Goal: Find specific page/section: Find specific page/section

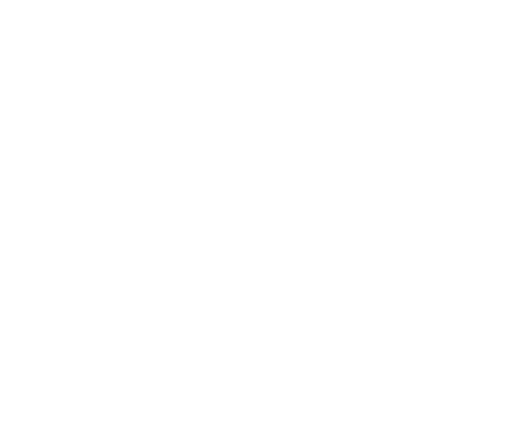
select select "Song"
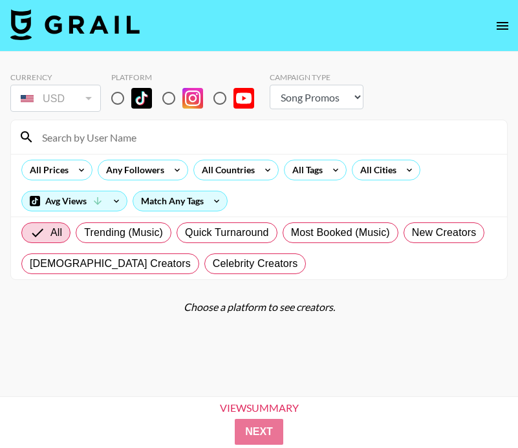
click at [63, 140] on input at bounding box center [266, 137] width 465 height 21
paste input "@babyyjuli"
type input "@babyyjuli"
click at [116, 90] on input "radio" at bounding box center [117, 98] width 27 height 27
radio input "true"
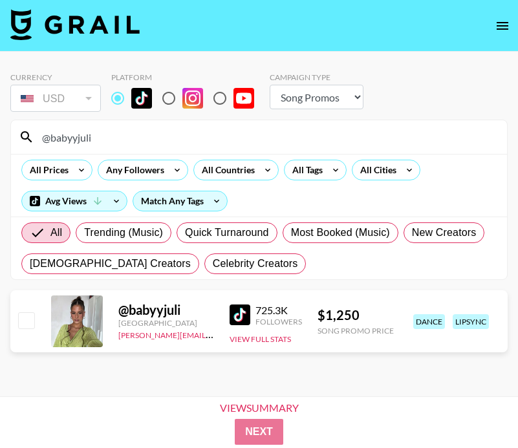
drag, startPoint x: 164, startPoint y: 136, endPoint x: -47, endPoint y: 136, distance: 211.5
click at [0, 136] on html "Currency USD USD ​ Platform Campaign Type Choose Type... Song Promos Brand Prom…" at bounding box center [259, 245] width 518 height 490
paste input "tyalade"
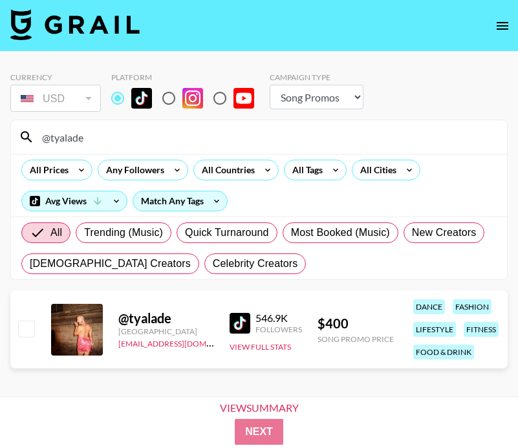
drag, startPoint x: 107, startPoint y: 137, endPoint x: -42, endPoint y: 133, distance: 148.9
click at [0, 133] on html "Currency USD USD ​ Platform Campaign Type Choose Type... Song Promos Brand Prom…" at bounding box center [259, 245] width 518 height 490
paste input "jazzy_husein"
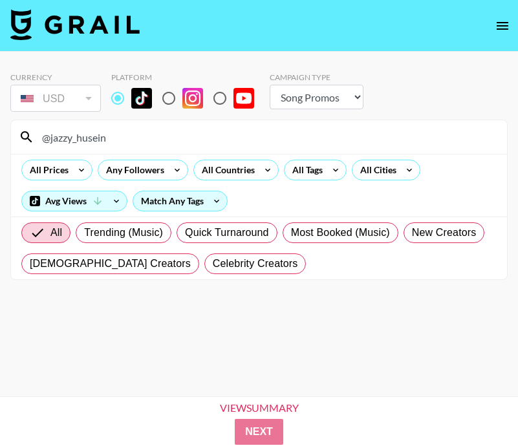
drag, startPoint x: 118, startPoint y: 133, endPoint x: 11, endPoint y: 131, distance: 106.7
click at [11, 131] on div "@jazzy_husein" at bounding box center [259, 137] width 496 height 34
paste input "clarapcolada"
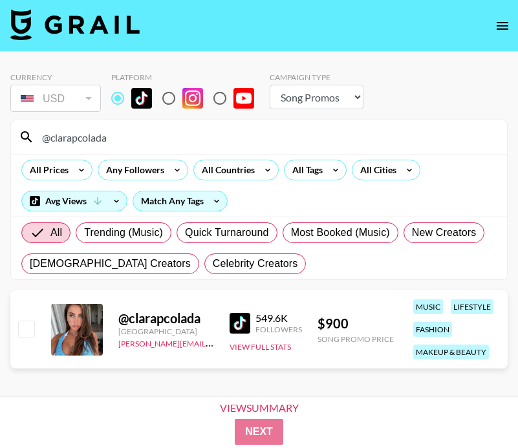
drag, startPoint x: 137, startPoint y: 146, endPoint x: -43, endPoint y: 140, distance: 179.9
click at [0, 140] on html "Currency USD USD ​ Platform Campaign Type Choose Type... Song Promos Brand Prom…" at bounding box center [259, 245] width 518 height 490
paste input "polinaarvvv"
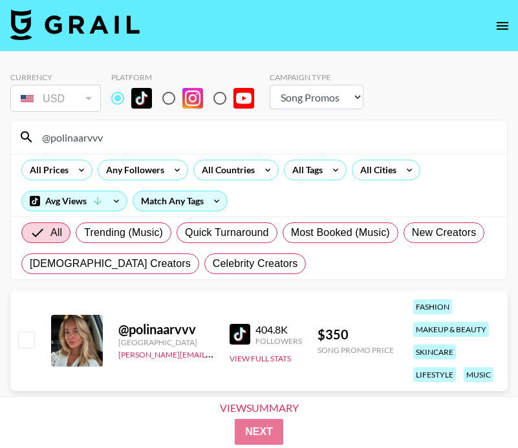
drag, startPoint x: 124, startPoint y: 133, endPoint x: -14, endPoint y: 129, distance: 137.2
click at [0, 129] on html "Currency USD USD ​ Platform Campaign Type Choose Type... Song Promos Brand Prom…" at bounding box center [259, 245] width 518 height 490
paste input "georgialynnrose"
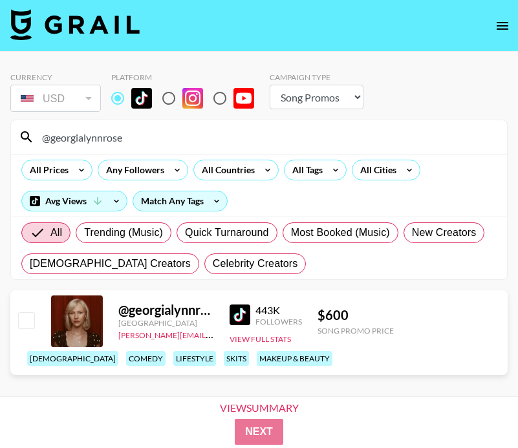
drag, startPoint x: 129, startPoint y: 143, endPoint x: -36, endPoint y: 138, distance: 164.4
click at [0, 138] on html "Currency USD USD ​ Platform Campaign Type Choose Type... Song Promos Brand Prom…" at bounding box center [259, 245] width 518 height 490
paste input "patrickbatmanya"
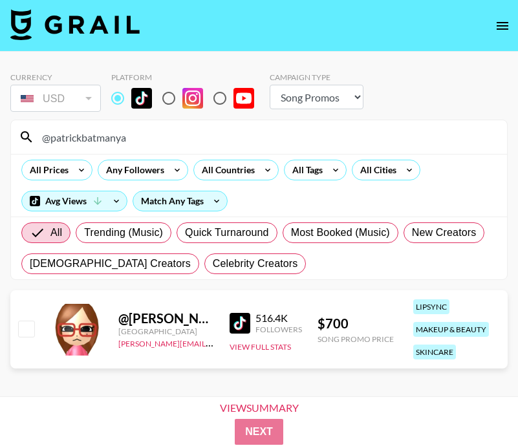
drag, startPoint x: 136, startPoint y: 139, endPoint x: -32, endPoint y: 138, distance: 168.9
click at [0, 138] on html "Currency USD USD ​ Platform Campaign Type Choose Type... Song Promos Brand Prom…" at bounding box center [259, 245] width 518 height 490
paste input "maiawallll"
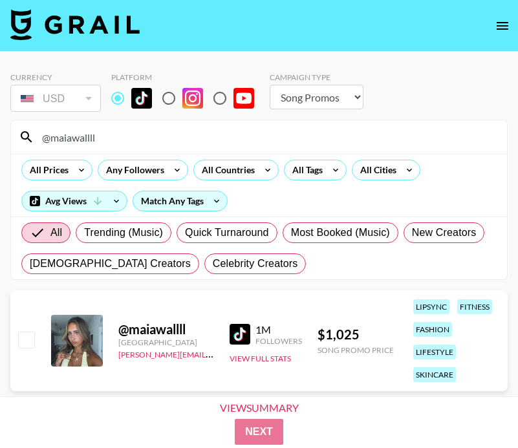
drag, startPoint x: 111, startPoint y: 138, endPoint x: -16, endPoint y: 134, distance: 126.9
click at [0, 134] on html "Currency USD USD ​ Platform Campaign Type Choose Type... Song Promos Brand Prom…" at bounding box center [259, 245] width 518 height 490
paste input "soof.vandermeer"
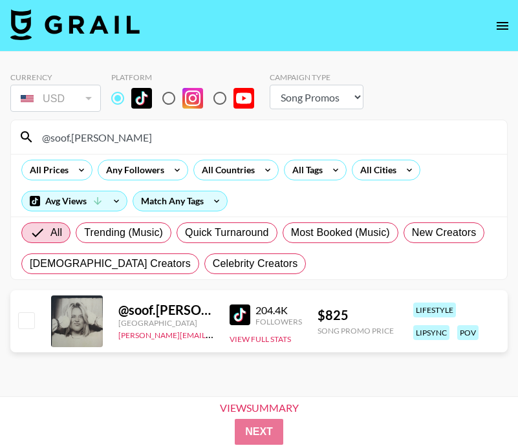
drag, startPoint x: 138, startPoint y: 138, endPoint x: -53, endPoint y: 138, distance: 190.8
click at [0, 138] on html "Currency USD USD ​ Platform Campaign Type Choose Type... Song Promos Brand Prom…" at bounding box center [259, 245] width 518 height 490
paste input "lauramietlicka"
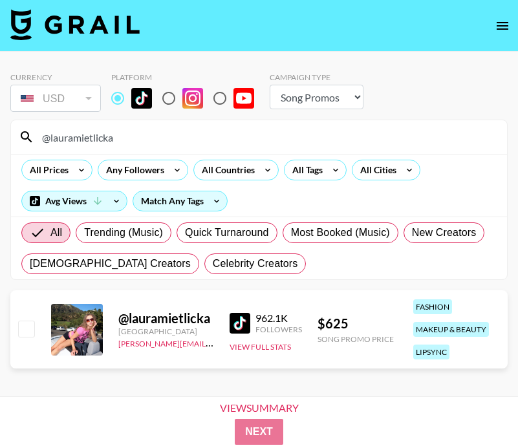
drag, startPoint x: 119, startPoint y: 135, endPoint x: -38, endPoint y: 135, distance: 157.2
click at [0, 135] on html "Currency USD USD ​ Platform Campaign Type Choose Type... Song Promos Brand Prom…" at bounding box center [259, 245] width 518 height 490
paste input "ilith.marie.xx"
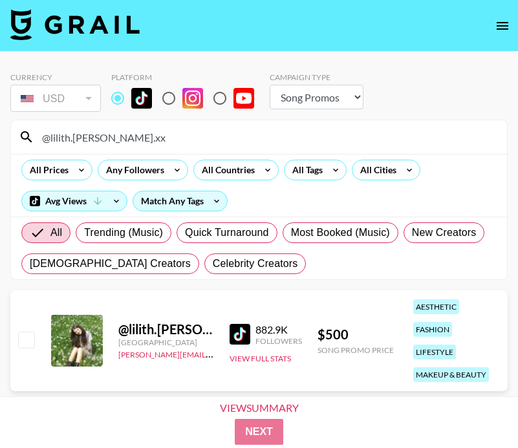
drag, startPoint x: 120, startPoint y: 142, endPoint x: 32, endPoint y: 141, distance: 88.0
click at [32, 141] on div "@lilith.[PERSON_NAME].xx" at bounding box center [259, 137] width 496 height 34
paste input "ellajanedea"
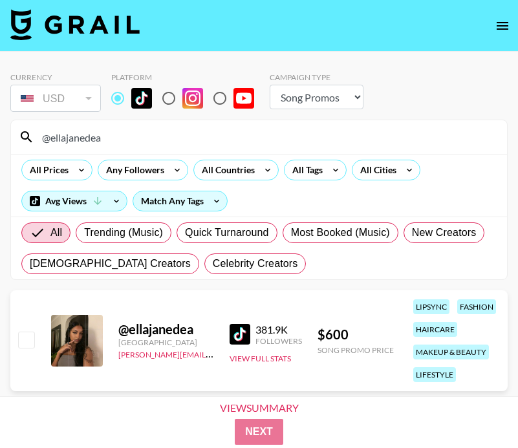
drag, startPoint x: 125, startPoint y: 142, endPoint x: -28, endPoint y: 125, distance: 153.7
click at [0, 125] on html "Currency USD USD ​ Platform Campaign Type Choose Type... Song Promos Brand Prom…" at bounding box center [259, 245] width 518 height 490
paste input "fatimavsb"
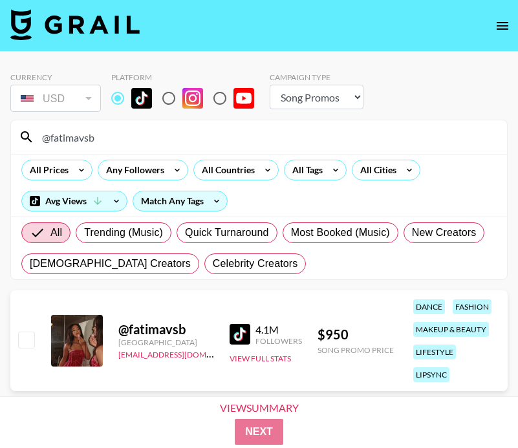
paste input "jadeemoniquee"
drag, startPoint x: 99, startPoint y: 139, endPoint x: 27, endPoint y: 138, distance: 71.8
click at [27, 138] on div "@fatimavsb" at bounding box center [259, 137] width 496 height 34
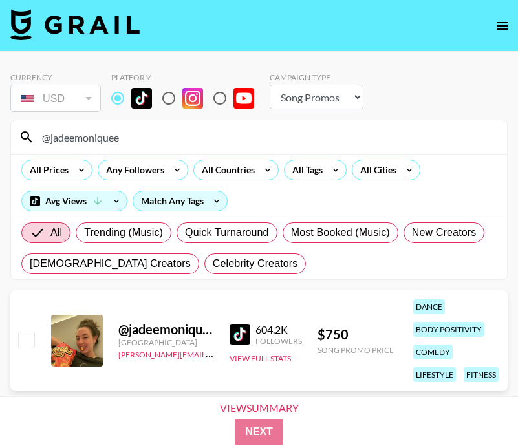
drag, startPoint x: 145, startPoint y: 139, endPoint x: -34, endPoint y: 138, distance: 179.2
click at [0, 138] on html "Currency USD USD ​ Platform Campaign Type Choose Type... Song Promos Brand Prom…" at bounding box center [259, 245] width 518 height 490
paste input "yello.shawtyy"
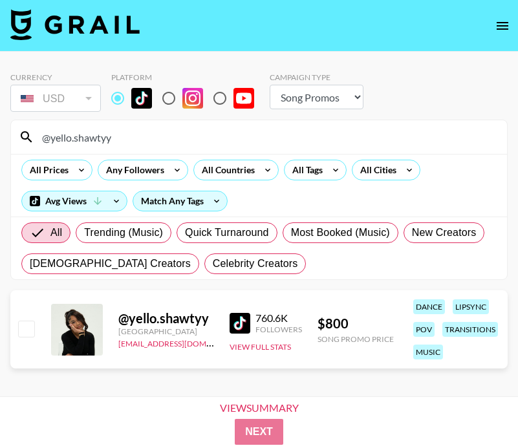
drag, startPoint x: 104, startPoint y: 138, endPoint x: -63, endPoint y: 138, distance: 166.9
click at [0, 138] on html "Currency USD USD ​ Platform Campaign Type Choose Type... Song Promos Brand Prom…" at bounding box center [259, 245] width 518 height 490
paste input "alinaa.brss"
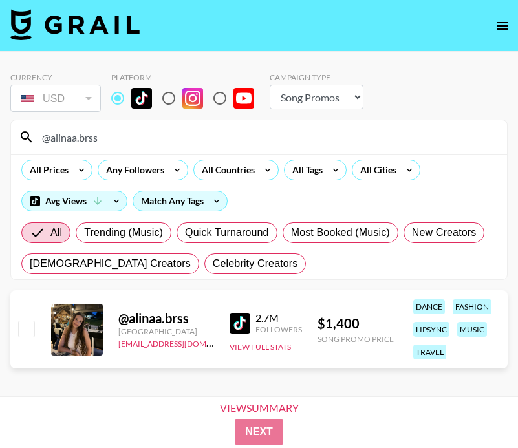
drag, startPoint x: 113, startPoint y: 135, endPoint x: -32, endPoint y: 134, distance: 144.9
click at [0, 134] on html "Currency USD USD ​ Platform Campaign Type Choose Type... Song Promos Brand Prom…" at bounding box center [259, 245] width 518 height 490
paste input "rightlilly"
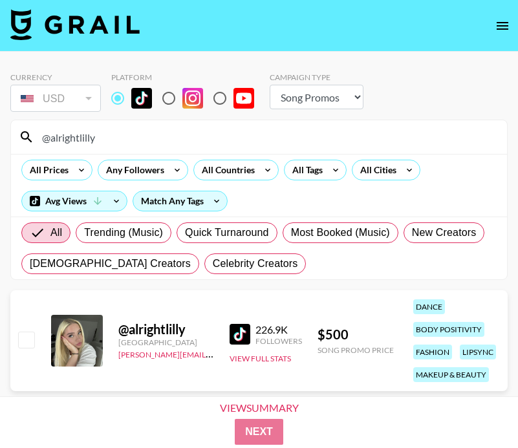
drag, startPoint x: 116, startPoint y: 142, endPoint x: -4, endPoint y: 142, distance: 120.3
click at [0, 142] on html "Currency USD USD ​ Platform Campaign Type Choose Type... Song Promos Brand Prom…" at bounding box center [259, 245] width 518 height 490
paste input "charliefriday"
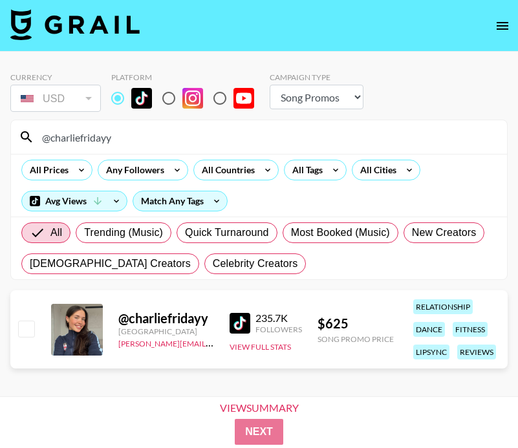
drag, startPoint x: 121, startPoint y: 142, endPoint x: -57, endPoint y: 125, distance: 178.7
click at [0, 125] on html "Currency USD USD ​ Platform Campaign Type Choose Type... Song Promos Brand Prom…" at bounding box center [259, 245] width 518 height 490
paste input "rissipatakas"
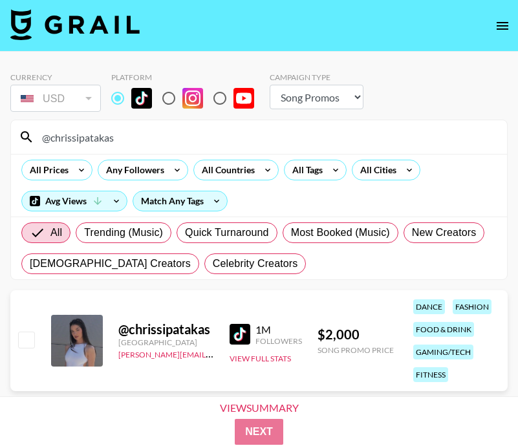
drag, startPoint x: 168, startPoint y: 130, endPoint x: 25, endPoint y: 127, distance: 142.3
click at [25, 127] on div "@chrissipatakas" at bounding box center [259, 137] width 496 height 34
drag, startPoint x: 95, startPoint y: 139, endPoint x: -65, endPoint y: 138, distance: 159.8
click at [0, 138] on html "Currency USD USD ​ Platform Campaign Type Choose Type... Song Promos Brand Prom…" at bounding box center [259, 245] width 518 height 490
paste input "keisha_kc"
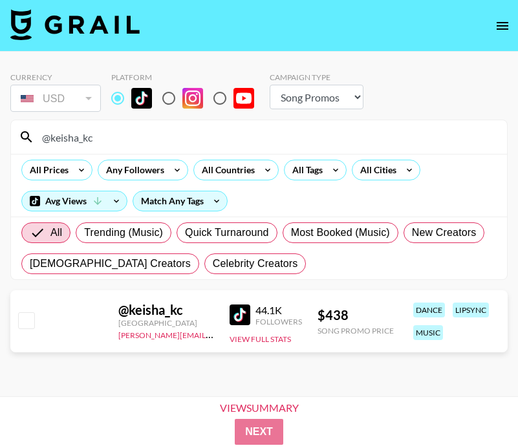
type input "@keisha_kc"
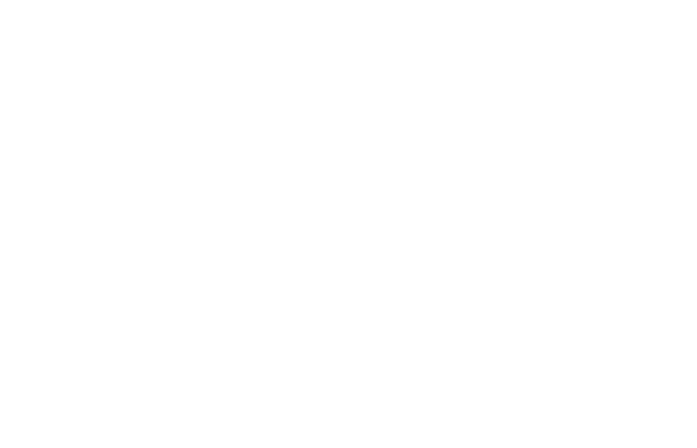
select select "Song"
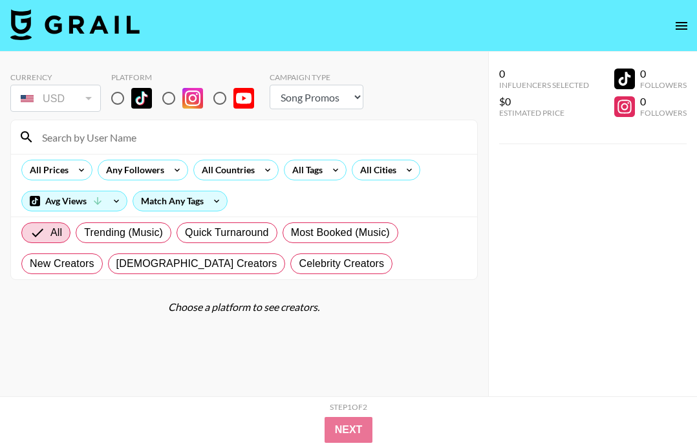
click at [160, 135] on input at bounding box center [251, 137] width 435 height 21
click at [123, 105] on input "radio" at bounding box center [117, 98] width 27 height 27
radio input "true"
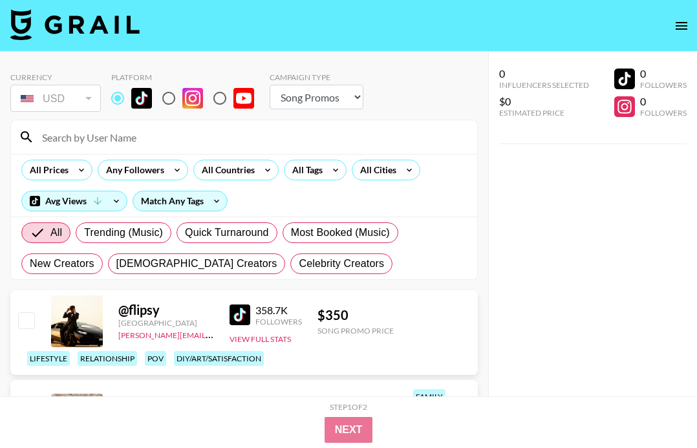
click at [111, 137] on input at bounding box center [251, 137] width 435 height 21
paste input "@babyyjuli"
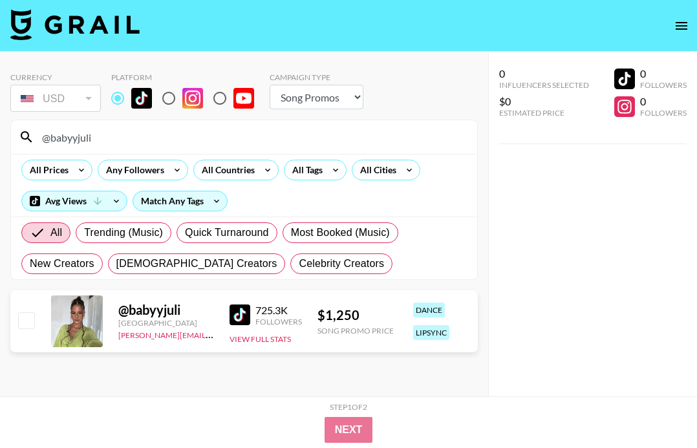
drag, startPoint x: 157, startPoint y: 132, endPoint x: -9, endPoint y: 132, distance: 166.3
click at [0, 132] on html "Currency USD USD ​ Platform Campaign Type Choose Type... Song Promos Brand Prom…" at bounding box center [348, 250] width 697 height 500
paste input "eyasminbal"
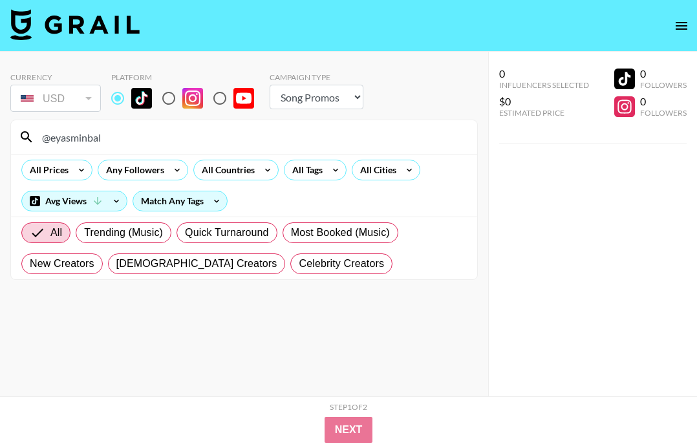
type input "@eyasminbal"
drag, startPoint x: 129, startPoint y: 140, endPoint x: -52, endPoint y: 138, distance: 181.1
click at [0, 138] on html "Currency USD USD ​ Platform Campaign Type Choose Type... Song Promos Brand Prom…" at bounding box center [348, 250] width 697 height 500
type input "v"
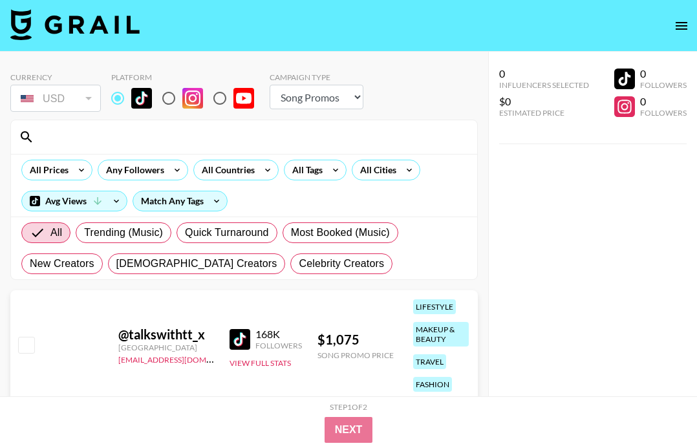
paste input "@di1araa.s2"
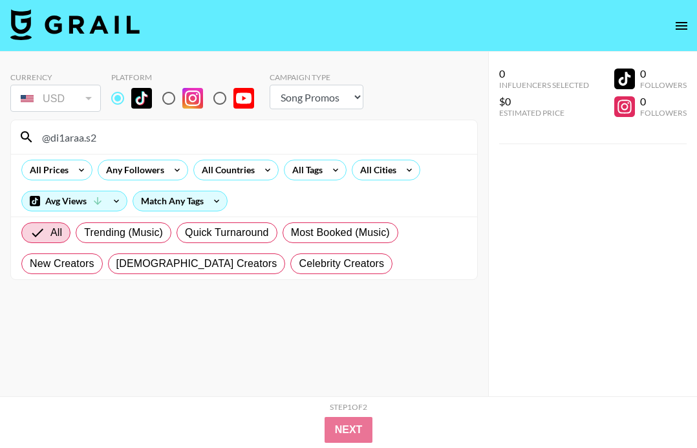
drag, startPoint x: 118, startPoint y: 142, endPoint x: -61, endPoint y: 142, distance: 178.5
click at [0, 142] on html "Currency USD USD ​ Platform Campaign Type Choose Type... Song Promos Brand Prom…" at bounding box center [348, 250] width 697 height 500
paste input "@tyalade"
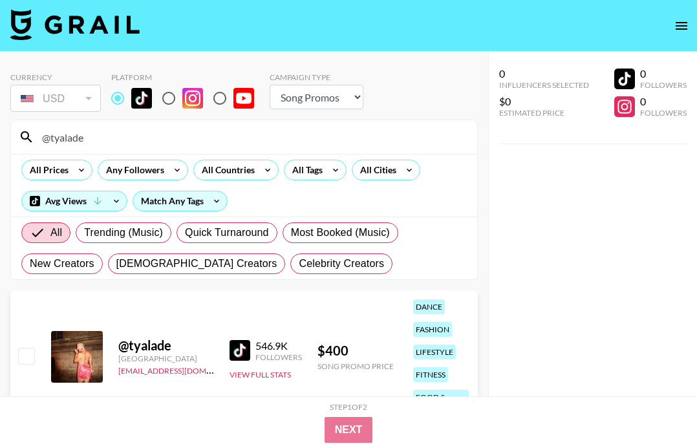
drag, startPoint x: 99, startPoint y: 139, endPoint x: -30, endPoint y: 137, distance: 128.8
click at [0, 137] on html "Currency USD USD ​ Platform Campaign Type Choose Type... Song Promos Brand Prom…" at bounding box center [348, 256] width 697 height 512
paste input "julia_nadal_"
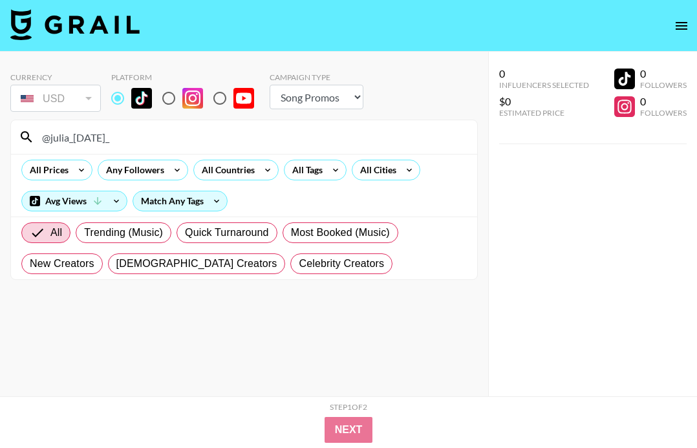
drag, startPoint x: 144, startPoint y: 137, endPoint x: -54, endPoint y: 135, distance: 198.0
click at [0, 135] on html "Currency USD USD ​ Platform Campaign Type Choose Type... Song Promos Brand Prom…" at bounding box center [348, 250] width 697 height 500
paste input "vaea.brazier"
drag, startPoint x: 116, startPoint y: 140, endPoint x: -34, endPoint y: 138, distance: 150.7
click at [0, 138] on html "Currency USD USD ​ Platform Campaign Type Choose Type... Song Promos Brand Prom…" at bounding box center [348, 250] width 697 height 500
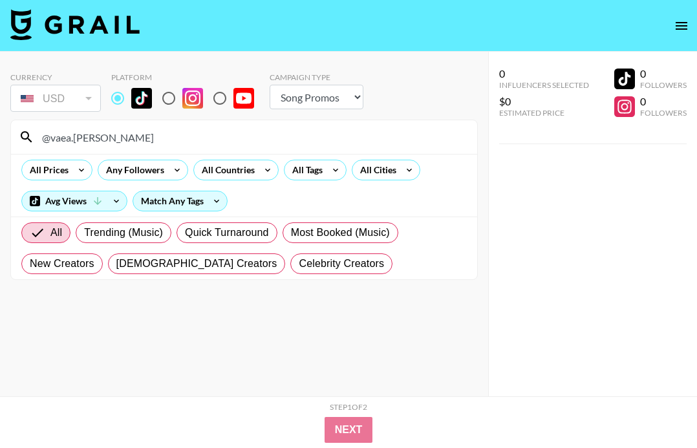
drag, startPoint x: 116, startPoint y: 139, endPoint x: 5, endPoint y: 140, distance: 111.3
click at [5, 140] on div "Currency USD USD ​ Platform Campaign Type Choose Type... Song Promos Brand Prom…" at bounding box center [244, 250] width 488 height 397
paste input "chloegervais15"
drag, startPoint x: 129, startPoint y: 140, endPoint x: 14, endPoint y: 140, distance: 115.8
click at [14, 140] on div "@chloegervais15" at bounding box center [244, 137] width 466 height 34
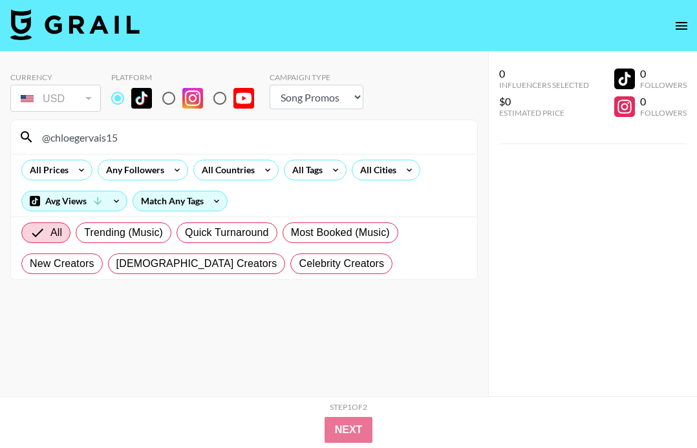
paste input "jazzy_husein"
drag, startPoint x: 131, startPoint y: 133, endPoint x: -27, endPoint y: 132, distance: 157.9
click at [0, 132] on html "Currency USD USD ​ Platform Campaign Type Choose Type... Song Promos Brand Prom…" at bounding box center [348, 250] width 697 height 500
paste input "polinaarvvv"
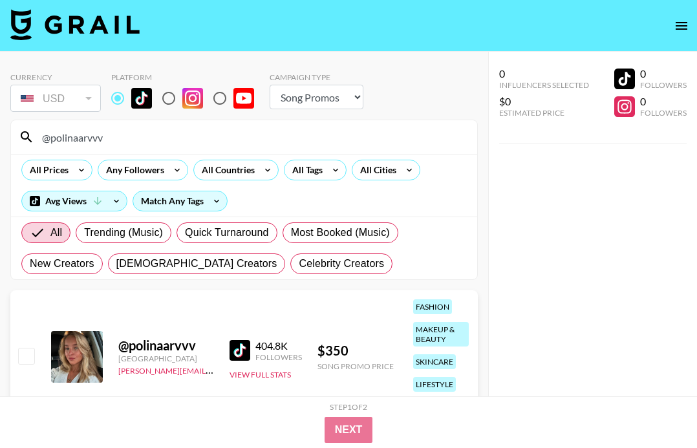
drag, startPoint x: 154, startPoint y: 140, endPoint x: -58, endPoint y: 125, distance: 212.1
click at [0, 125] on html "Currency USD USD ​ Platform Campaign Type Choose Type... Song Promos Brand Prom…" at bounding box center [348, 256] width 697 height 512
paste input "lina.mkrn2"
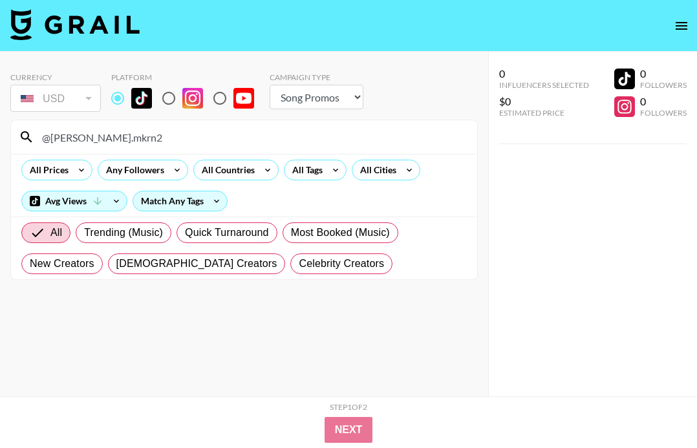
drag, startPoint x: 151, startPoint y: 137, endPoint x: -1, endPoint y: 133, distance: 152.1
click at [0, 133] on html "Currency USD USD ​ Platform Campaign Type Choose Type... Song Promos Brand Prom…" at bounding box center [348, 250] width 697 height 500
paste input "clarapcolada"
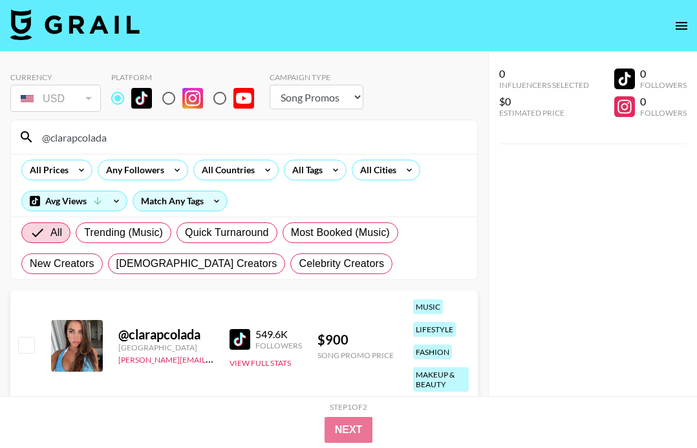
drag, startPoint x: 163, startPoint y: 133, endPoint x: -61, endPoint y: 133, distance: 223.8
click at [0, 133] on html "Currency USD USD ​ Platform Campaign Type Choose Type... Song Promos Brand Prom…" at bounding box center [348, 250] width 697 height 500
paste input "jazzy_husein"
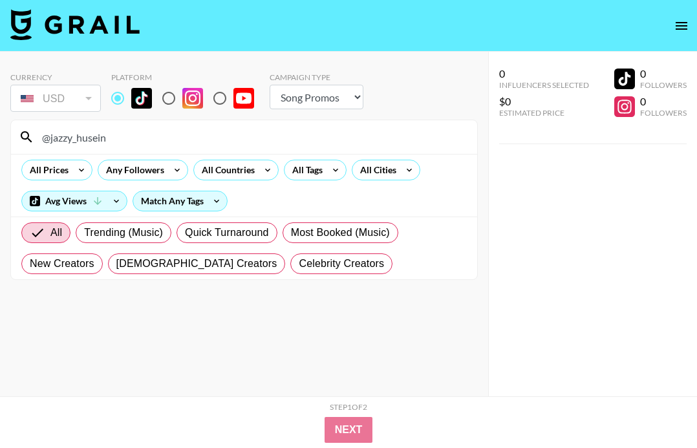
drag, startPoint x: 118, startPoint y: 144, endPoint x: 41, endPoint y: 138, distance: 77.3
click at [41, 138] on input "@jazzy_husein" at bounding box center [251, 137] width 435 height 21
paste input "yanaclare"
drag, startPoint x: 138, startPoint y: 145, endPoint x: -8, endPoint y: 137, distance: 146.4
click at [0, 137] on html "Currency USD USD ​ Platform Campaign Type Choose Type... Song Promos Brand Prom…" at bounding box center [348, 250] width 697 height 500
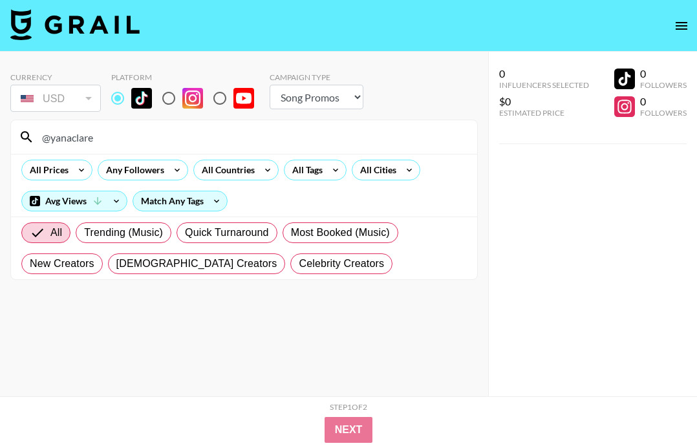
paste input "@mathilda.mkh"
drag, startPoint x: 55, startPoint y: 138, endPoint x: -16, endPoint y: 134, distance: 71.3
click at [0, 134] on html "Currency USD USD ​ Platform Campaign Type Choose Type... Song Promos Brand Prom…" at bounding box center [348, 250] width 697 height 500
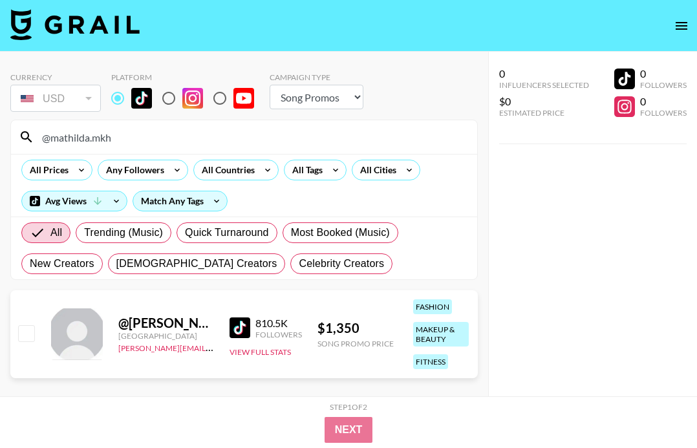
drag, startPoint x: 126, startPoint y: 141, endPoint x: -33, endPoint y: 141, distance: 158.5
click at [0, 141] on html "Currency USD USD ​ Platform Campaign Type Choose Type... Song Promos Brand Prom…" at bounding box center [348, 250] width 697 height 500
paste input "georgialynnrose"
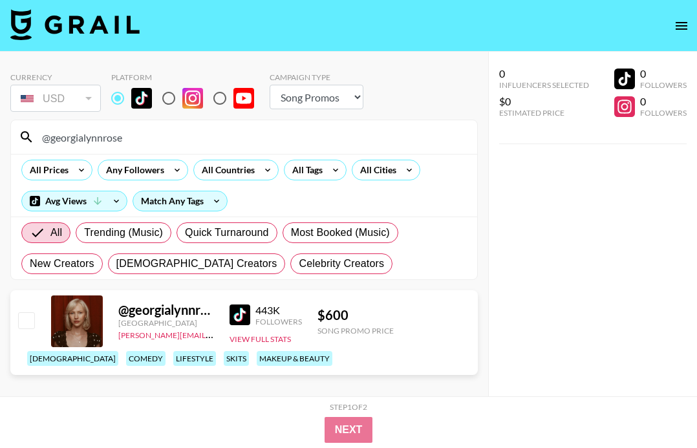
scroll to position [63, 0]
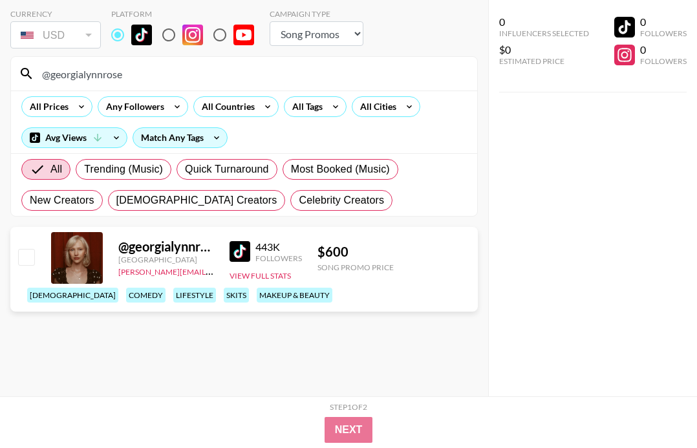
drag, startPoint x: 137, startPoint y: 72, endPoint x: -64, endPoint y: 73, distance: 201.2
click at [0, 73] on html "Currency USD USD ​ Platform Campaign Type Choose Type... Song Promos Brand Prom…" at bounding box center [348, 193] width 697 height 512
paste input "patrickbatmanya"
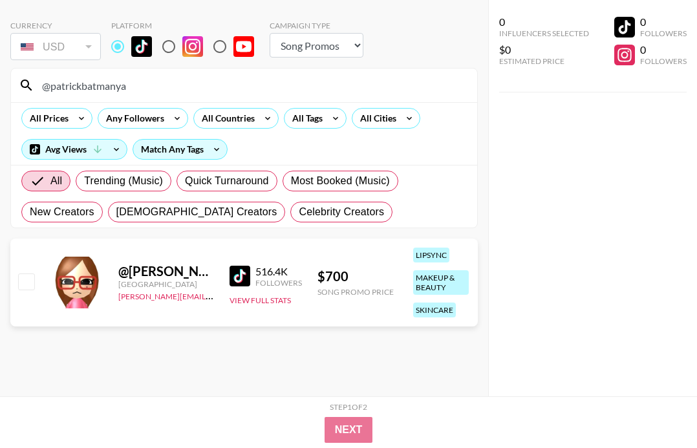
scroll to position [52, 0]
drag, startPoint x: 161, startPoint y: 89, endPoint x: -50, endPoint y: 83, distance: 211.0
click at [0, 83] on html "Currency USD USD ​ Platform Campaign Type Choose Type... Song Promos Brand Prom…" at bounding box center [348, 198] width 697 height 500
paste input "alexandraguerain"
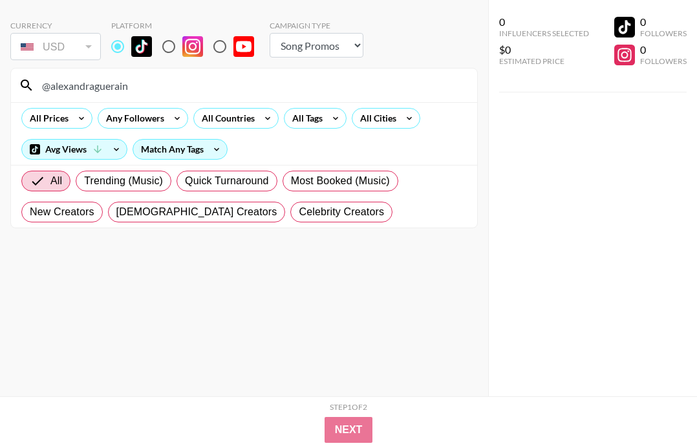
drag, startPoint x: 149, startPoint y: 86, endPoint x: -16, endPoint y: 86, distance: 164.3
click at [0, 86] on html "Currency USD USD ​ Platform Campaign Type Choose Type... Song Promos Brand Prom…" at bounding box center [348, 198] width 697 height 500
paste input "hannahrocknroll"
drag, startPoint x: 151, startPoint y: 84, endPoint x: -83, endPoint y: 78, distance: 234.3
click at [0, 78] on html "Currency USD USD ​ Platform Campaign Type Choose Type... Song Promos Brand Prom…" at bounding box center [348, 198] width 697 height 500
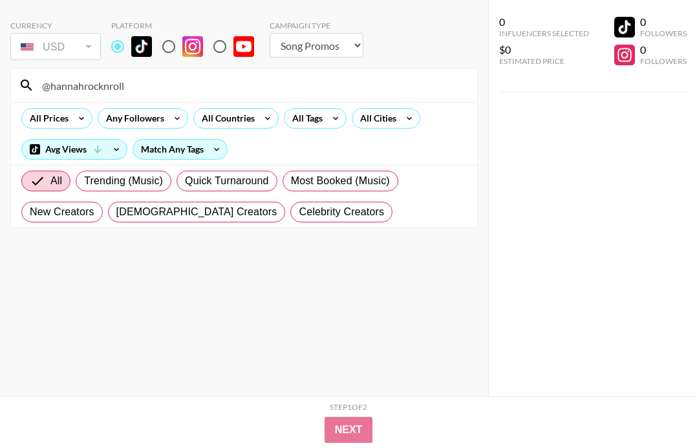
paste input "jettesophiaa"
drag, startPoint x: 123, startPoint y: 83, endPoint x: 10, endPoint y: 82, distance: 113.2
click at [10, 82] on section "@jettesophiaa All Prices Any Followers All Countries All Tags All Cities Avg Vi…" at bounding box center [244, 148] width 468 height 160
paste input "maiawallll"
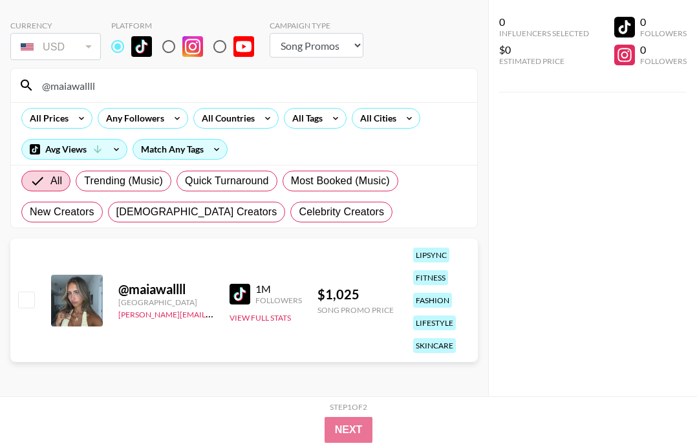
drag, startPoint x: 30, startPoint y: 82, endPoint x: -39, endPoint y: 82, distance: 69.2
click at [0, 82] on html "Currency USD USD ​ Platform Campaign Type Choose Type... Song Promos Brand Prom…" at bounding box center [348, 199] width 697 height 502
paste input "soof.vandermeer"
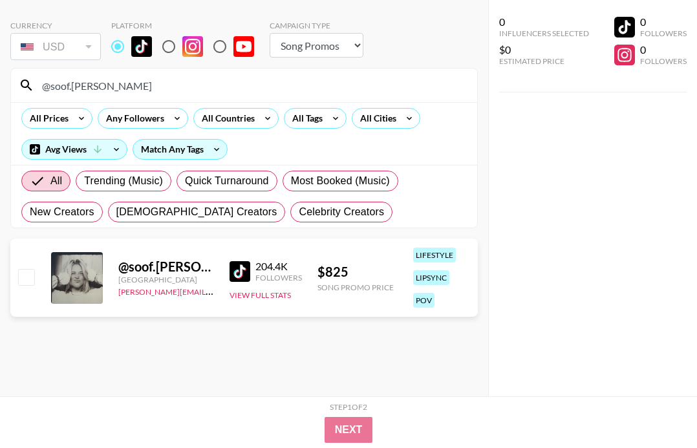
drag, startPoint x: 144, startPoint y: 87, endPoint x: -20, endPoint y: 87, distance: 164.3
click at [0, 87] on html "Currency USD USD ​ Platform Campaign Type Choose Type... Song Promos Brand Prom…" at bounding box center [348, 198] width 697 height 500
paste input "lauramietlicka"
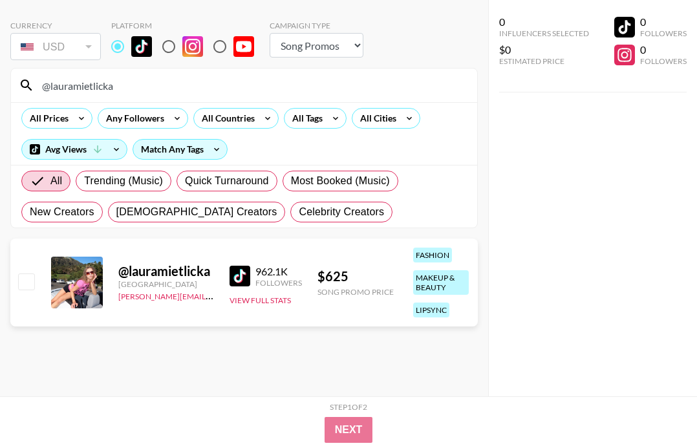
type input "@lauramietlicka"
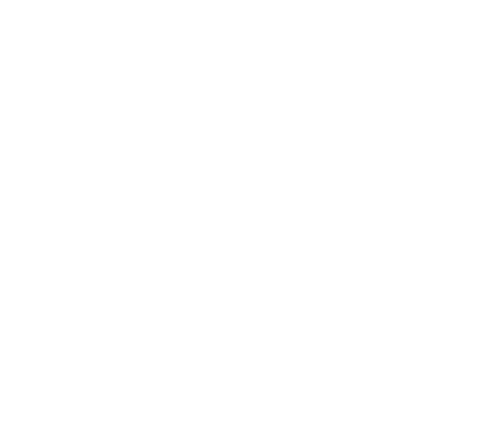
select select "Song"
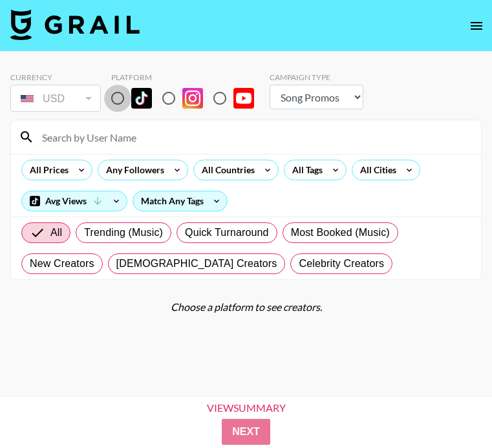
click at [119, 95] on input "radio" at bounding box center [117, 98] width 27 height 27
radio input "true"
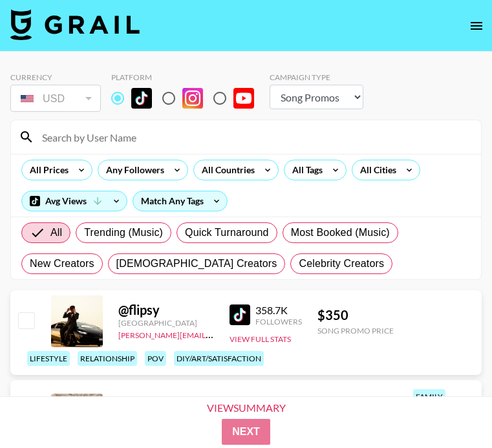
click at [109, 138] on input at bounding box center [253, 137] width 439 height 21
paste input "@lilith.[PERSON_NAME].xx"
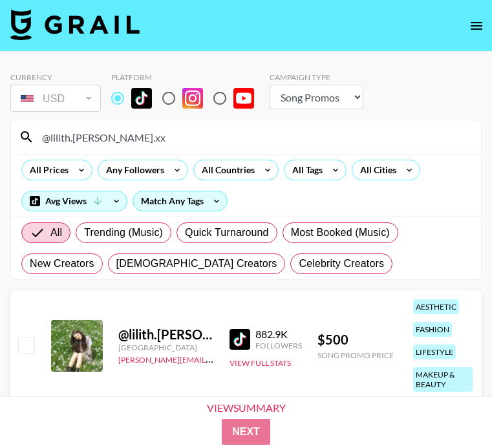
drag, startPoint x: 122, startPoint y: 141, endPoint x: -16, endPoint y: 141, distance: 137.8
click at [0, 141] on html "Currency USD USD ​ Platform Campaign Type Choose Type... Song Promos Brand Prom…" at bounding box center [246, 245] width 492 height 490
paste input "nya_chann"
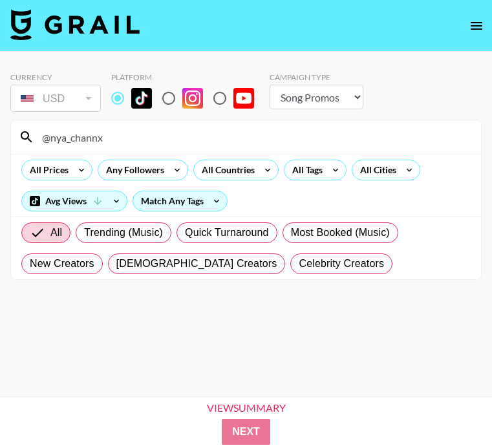
drag, startPoint x: 116, startPoint y: 142, endPoint x: -76, endPoint y: 98, distance: 197.6
click at [0, 98] on html "Currency USD USD ​ Platform Campaign Type Choose Type... Song Promos Brand Prom…" at bounding box center [246, 245] width 492 height 490
paste input "ellajanedea"
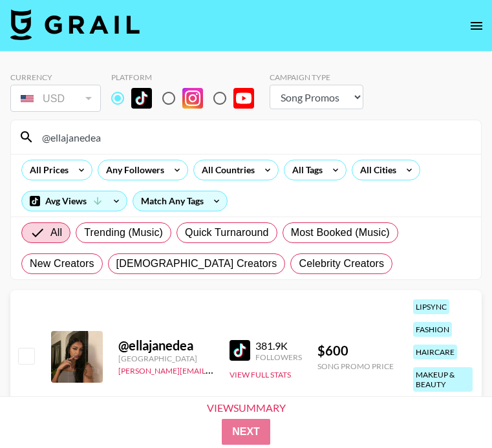
drag, startPoint x: 111, startPoint y: 141, endPoint x: -2, endPoint y: 140, distance: 112.6
click at [0, 140] on html "Currency USD USD ​ Platform Campaign Type Choose Type... Song Promos Brand Prom…" at bounding box center [246, 256] width 492 height 512
paste input "fatimavsb"
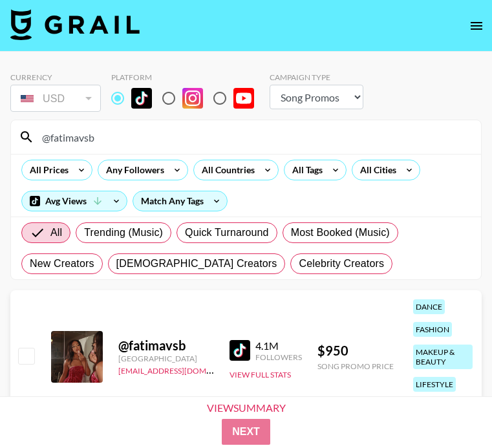
drag, startPoint x: 55, startPoint y: 137, endPoint x: 3, endPoint y: 131, distance: 52.1
click at [3, 131] on div "Currency USD USD ​ Platform Campaign Type Choose Type... Song Promos Brand Prom…" at bounding box center [246, 256] width 492 height 408
paste input "jadeemoniquee"
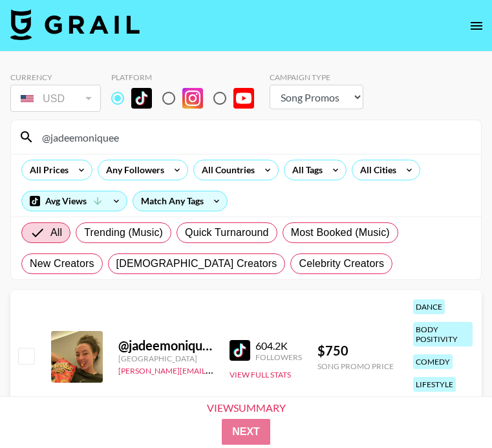
drag, startPoint x: 135, startPoint y: 132, endPoint x: -27, endPoint y: 126, distance: 161.8
click at [0, 126] on html "Currency USD USD ​ Platform Campaign Type Choose Type... Song Promos Brand Prom…" at bounding box center [246, 256] width 492 height 512
paste input "yello.shawtyy"
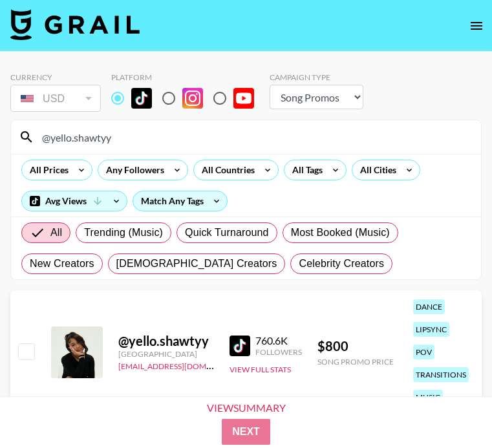
drag, startPoint x: 130, startPoint y: 137, endPoint x: 7, endPoint y: 137, distance: 122.9
click at [7, 137] on div "Currency USD USD ​ Platform Campaign Type Choose Type... Song Promos Brand Prom…" at bounding box center [246, 251] width 492 height 399
paste input "alinaa.brss"
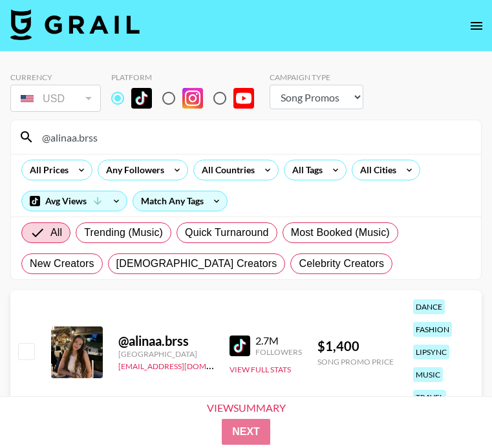
drag, startPoint x: 80, startPoint y: 141, endPoint x: 6, endPoint y: 137, distance: 73.2
click at [6, 137] on div "Currency USD USD ​ Platform Campaign Type Choose Type... Song Promos Brand Prom…" at bounding box center [246, 251] width 492 height 399
paste input "rightlilly"
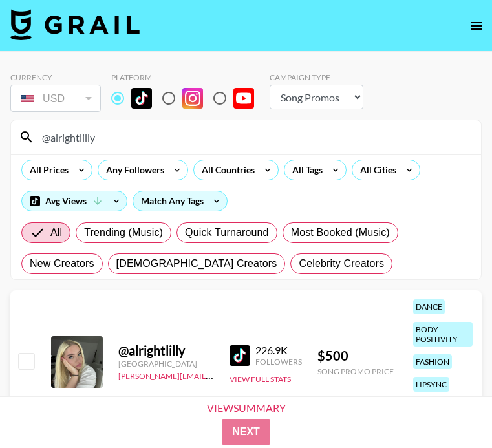
drag, startPoint x: 112, startPoint y: 137, endPoint x: 12, endPoint y: 137, distance: 100.3
click at [12, 137] on div "@alrightlilly" at bounding box center [246, 137] width 470 height 34
paste input "emiegomez"
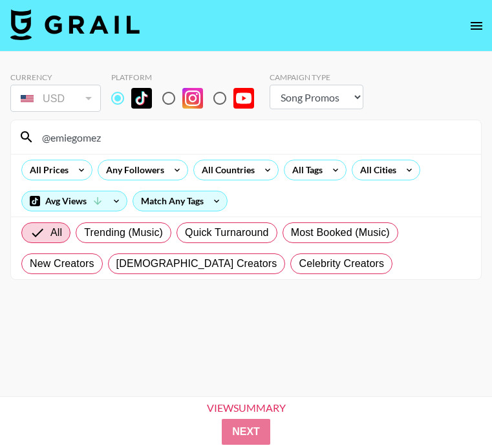
drag, startPoint x: 113, startPoint y: 142, endPoint x: 18, endPoint y: 124, distance: 96.9
click at [18, 124] on div "@emiegomez" at bounding box center [246, 137] width 470 height 34
paste input "charliefridayy"
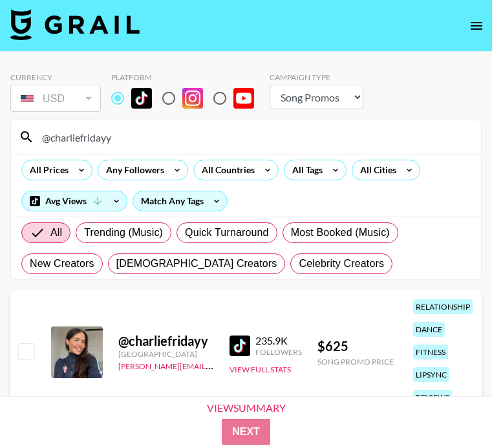
drag, startPoint x: 124, startPoint y: 137, endPoint x: -8, endPoint y: 133, distance: 132.0
click at [0, 133] on html "Currency USD USD ​ Platform Campaign Type Choose Type... Song Promos Brand Prom…" at bounding box center [246, 251] width 492 height 502
paste input "rissipatakas"
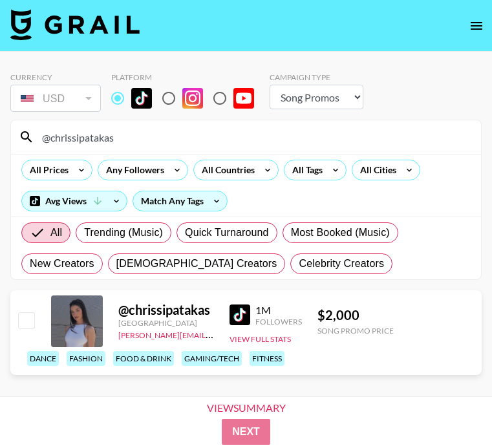
drag, startPoint x: 136, startPoint y: 136, endPoint x: -39, endPoint y: 131, distance: 175.4
click at [0, 131] on html "Currency USD USD ​ Platform Campaign Type Choose Type... Song Promos Brand Prom…" at bounding box center [246, 256] width 492 height 512
paste input "keisha_kc"
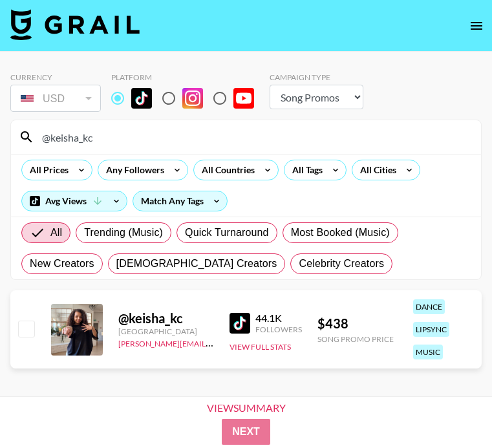
type input "@keisha_kc"
